Goal: Task Accomplishment & Management: Use online tool/utility

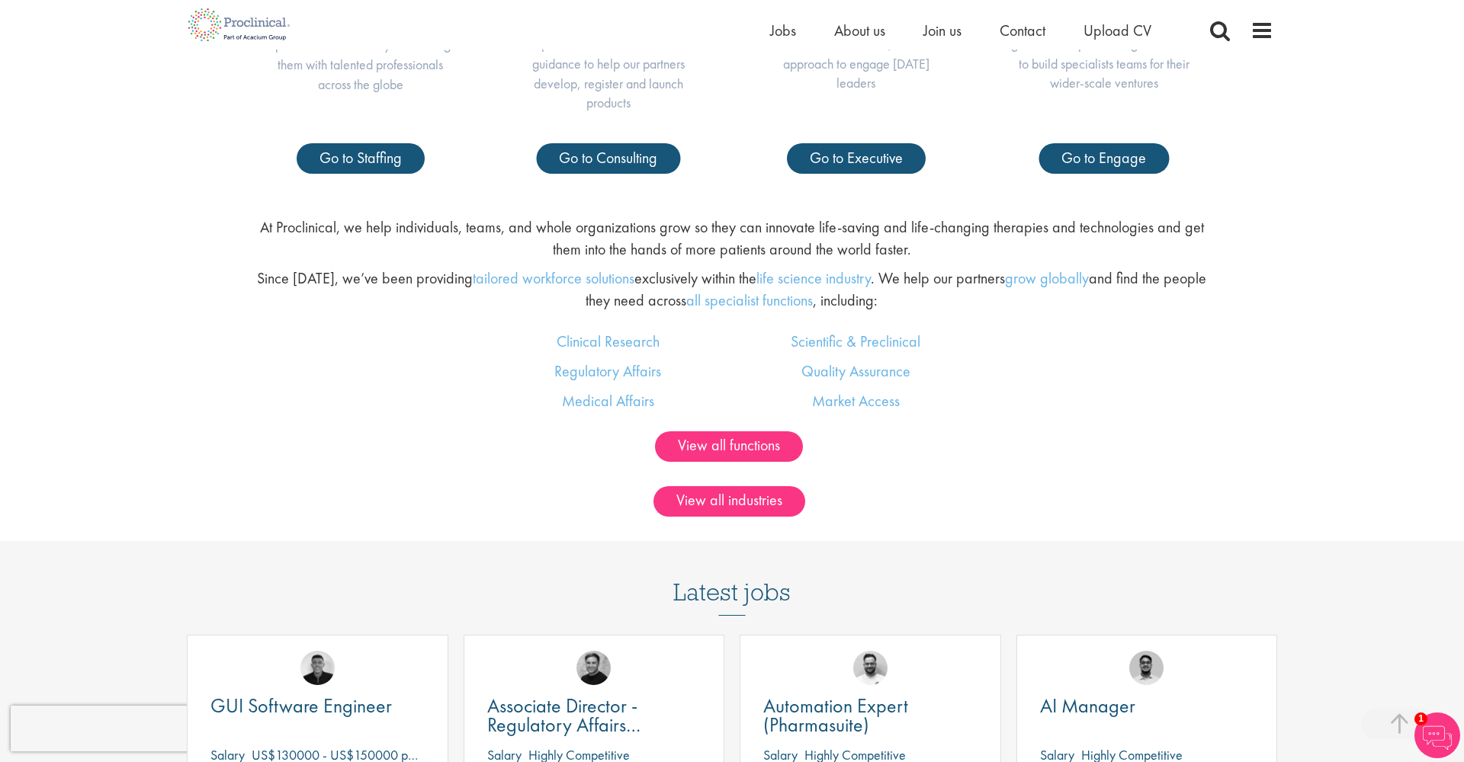
scroll to position [980, 0]
click at [869, 398] on link "Market Access" at bounding box center [856, 401] width 88 height 20
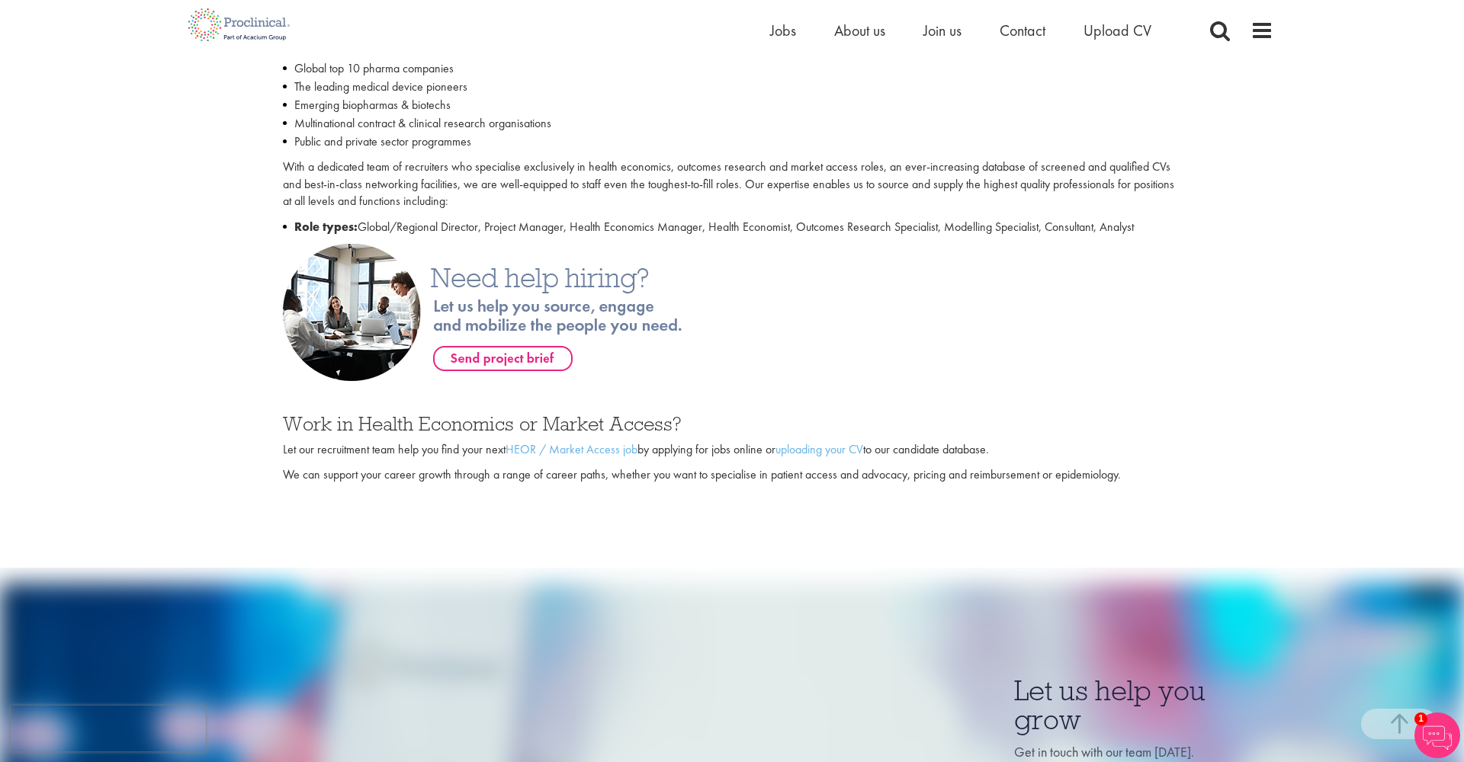
scroll to position [627, 0]
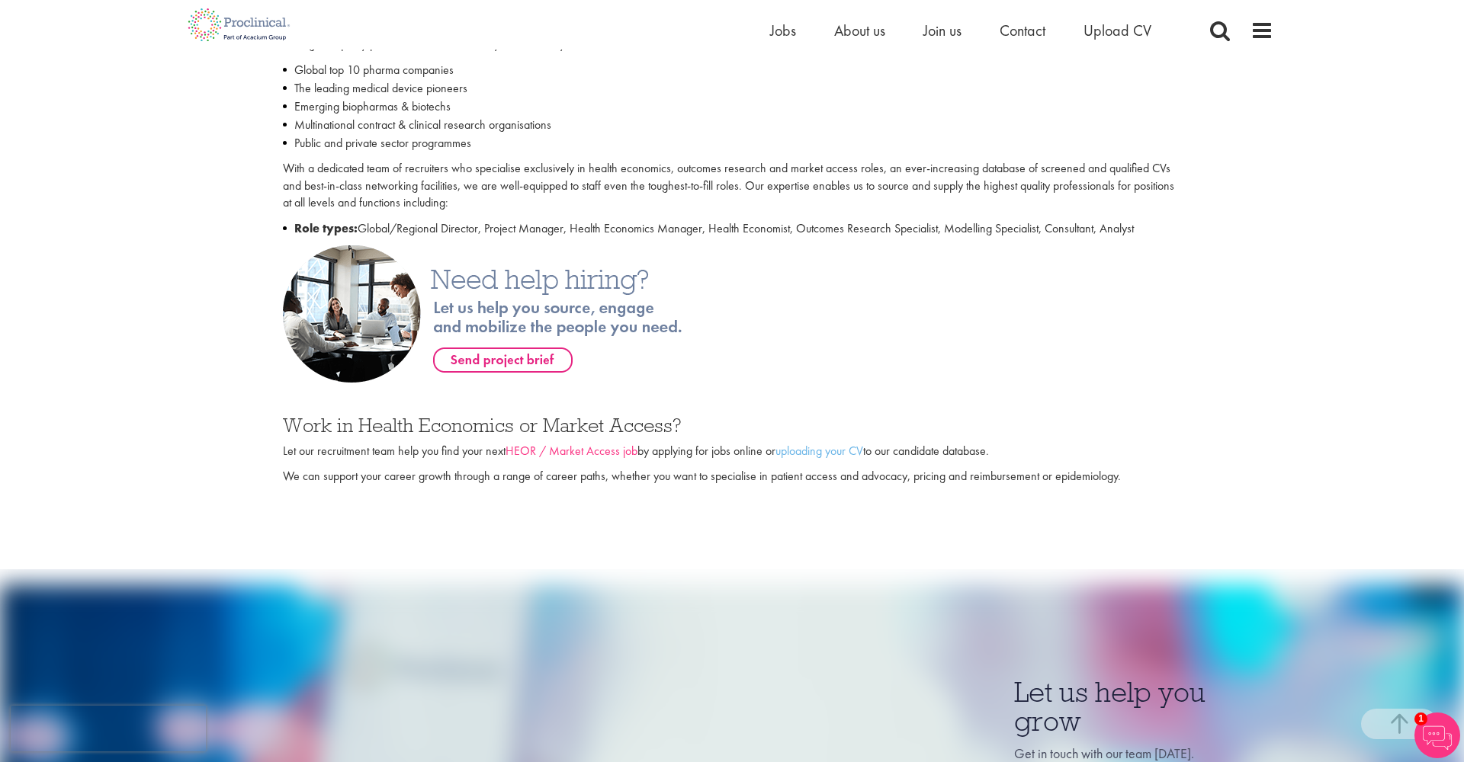
click at [604, 448] on link "HEOR / Market Access job" at bounding box center [571, 451] width 132 height 16
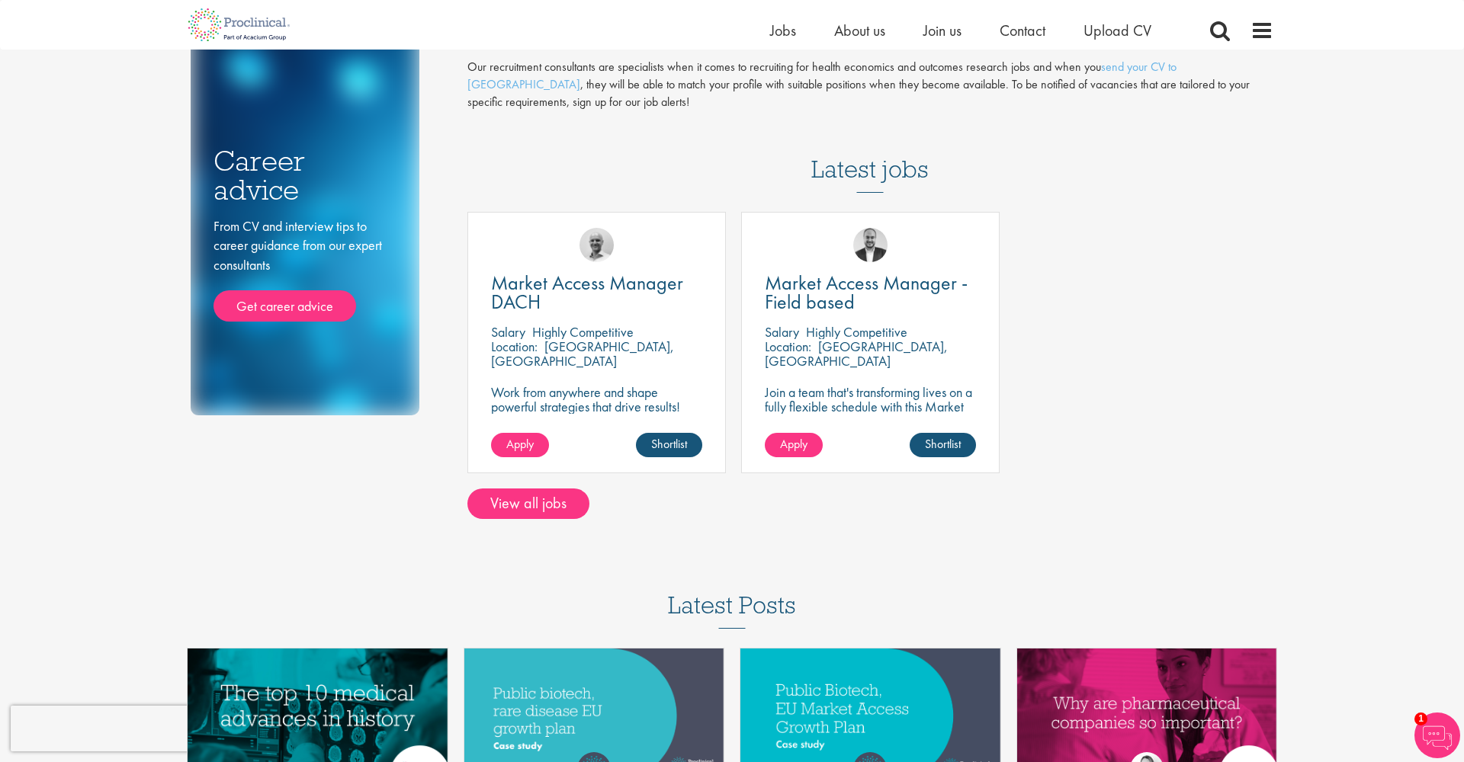
scroll to position [178, 0]
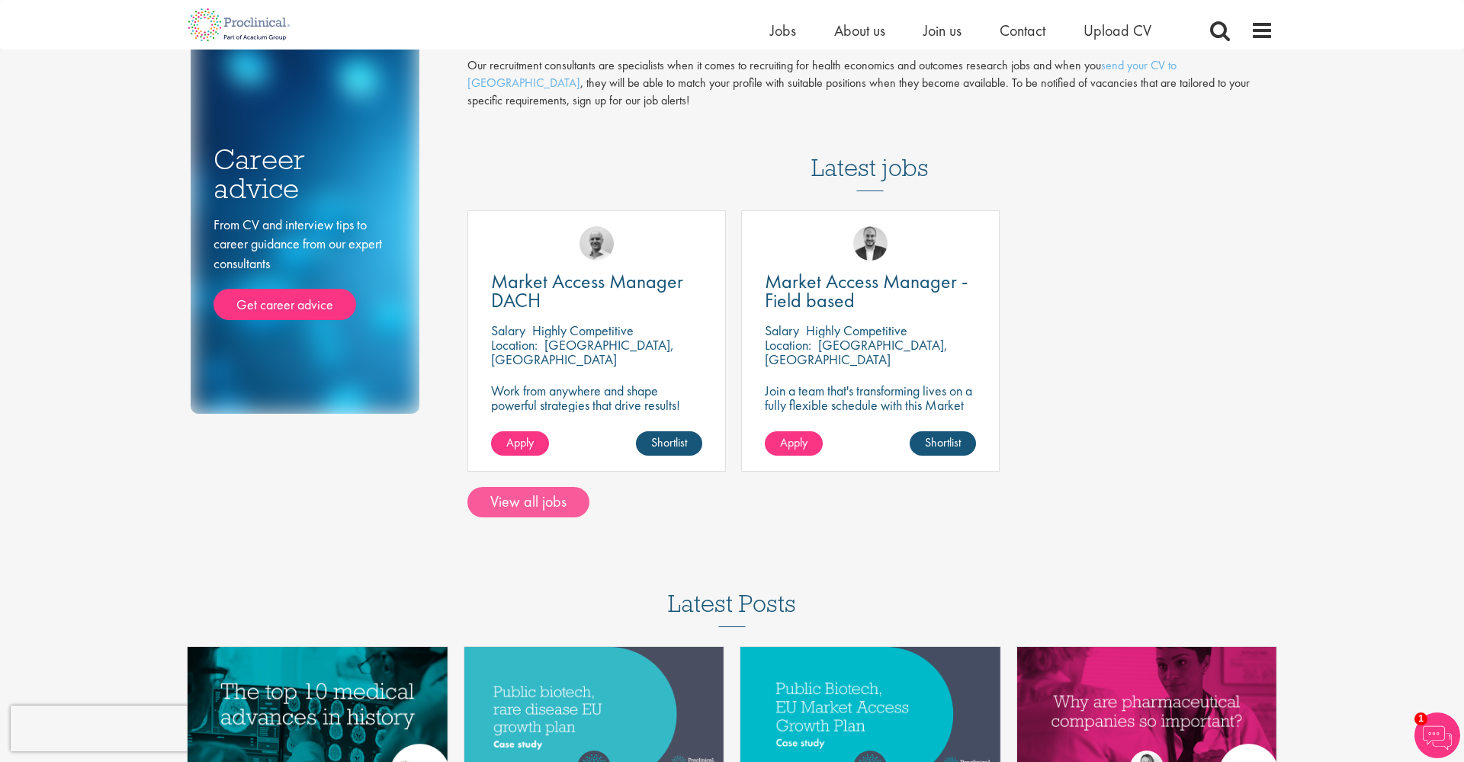
click at [565, 496] on link "View all jobs" at bounding box center [528, 502] width 122 height 30
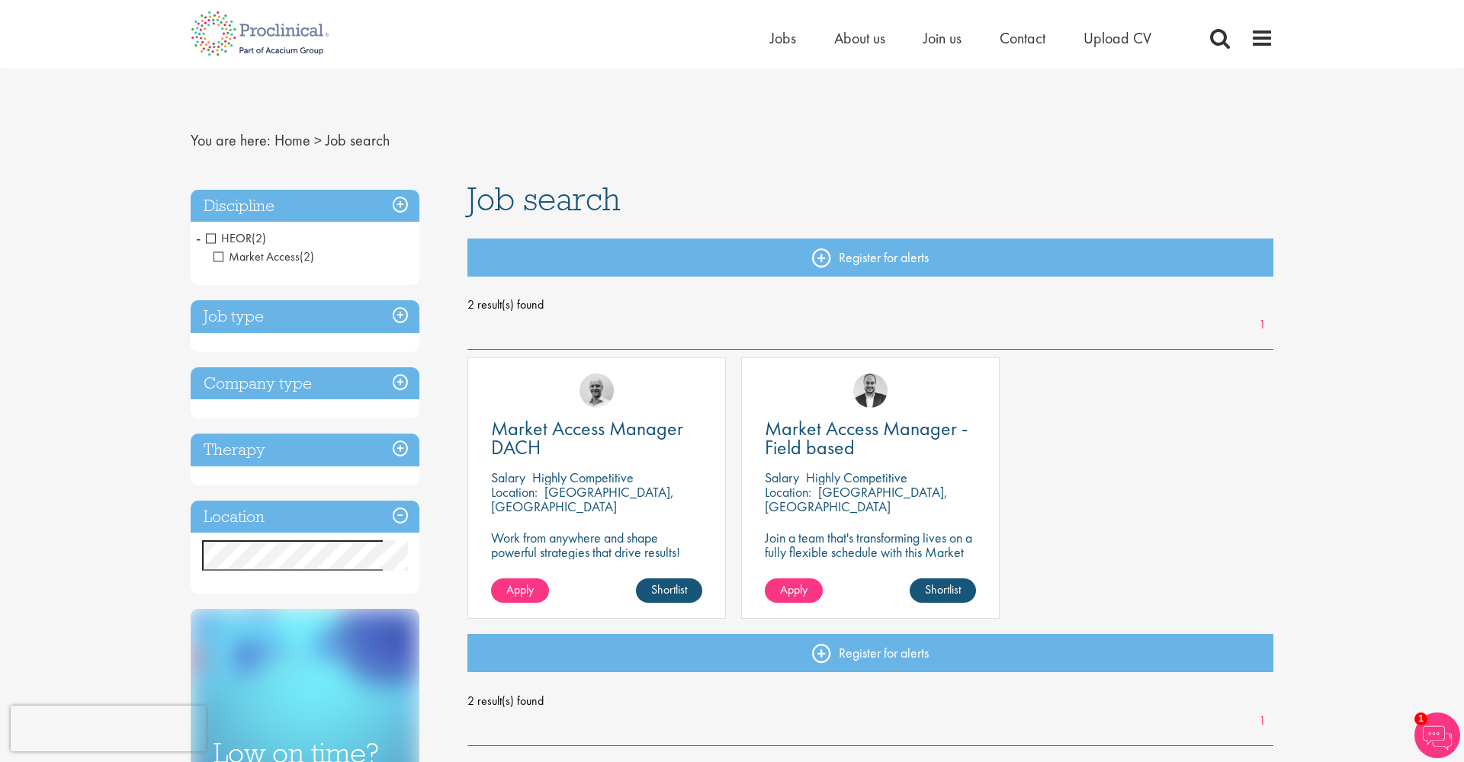
click at [406, 515] on h3 "Location" at bounding box center [305, 517] width 229 height 33
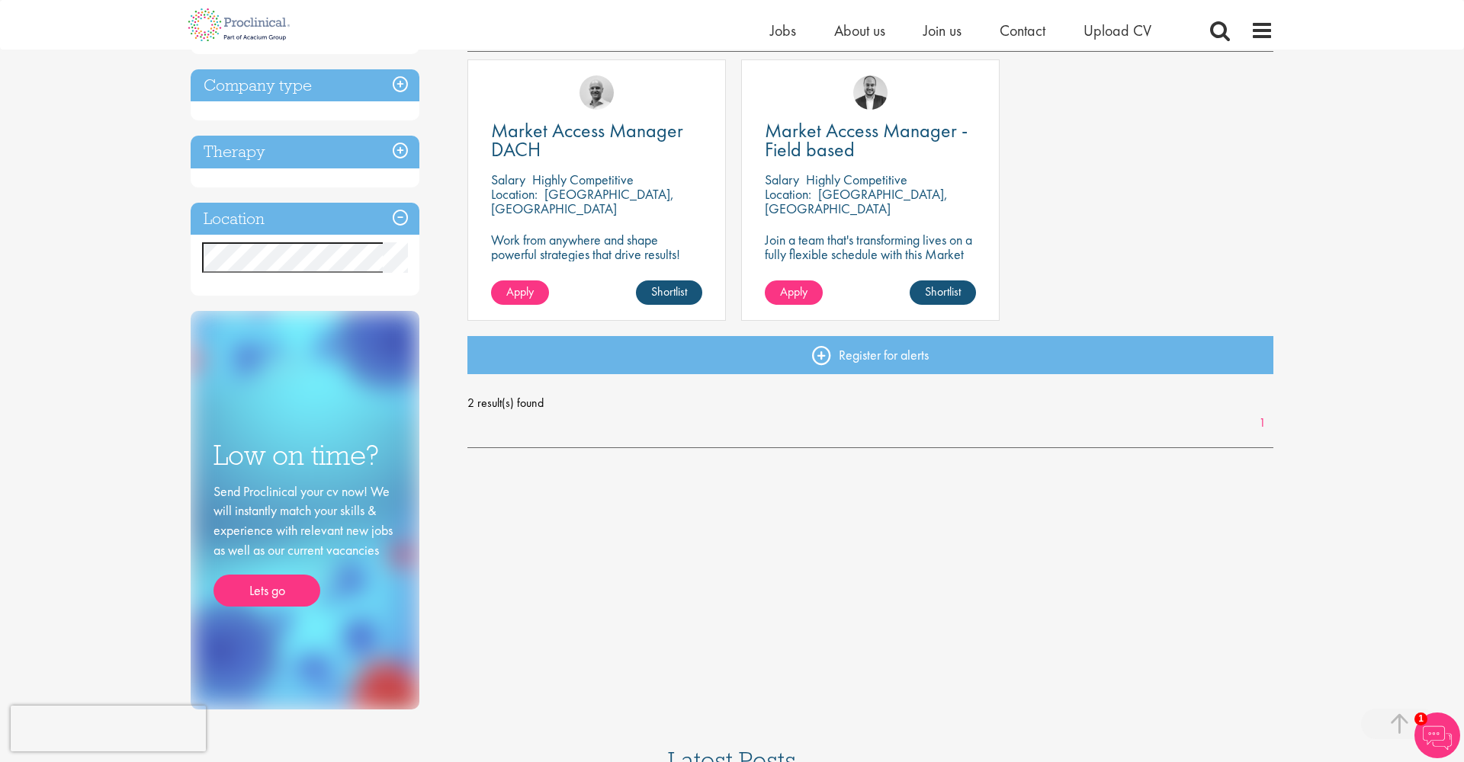
scroll to position [284, 0]
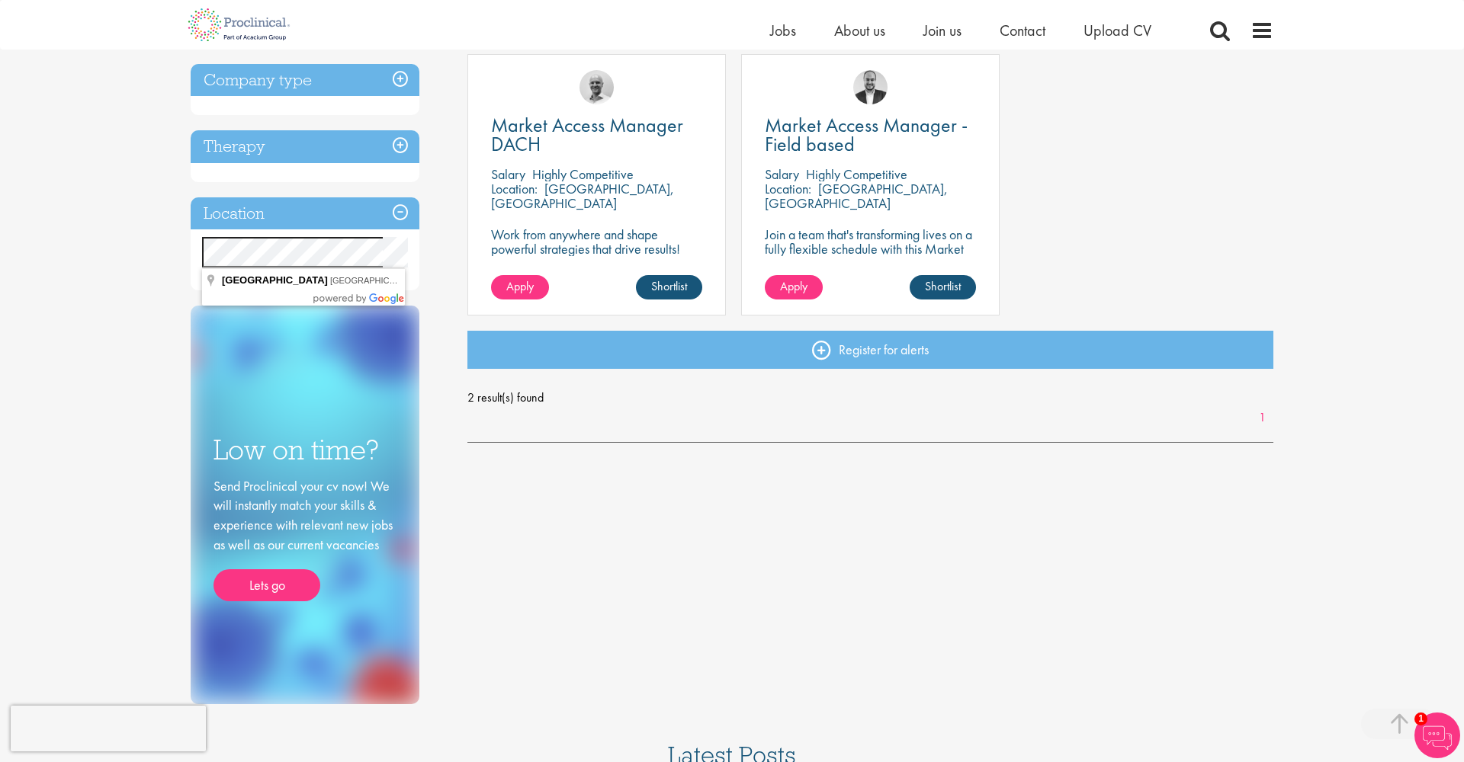
drag, startPoint x: 1147, startPoint y: 364, endPoint x: 293, endPoint y: 278, distance: 859.1
